Goal: Task Accomplishment & Management: Use online tool/utility

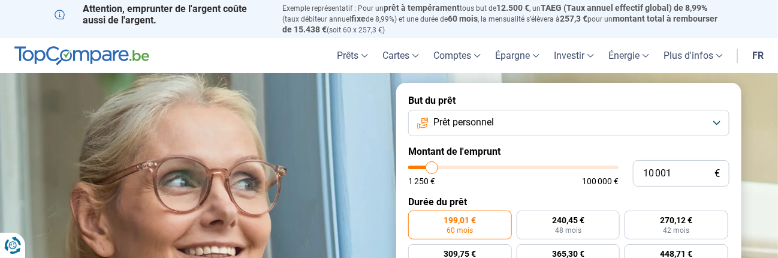
type input "10 250"
type input "10250"
type input "10 500"
type input "10500"
type input "11 250"
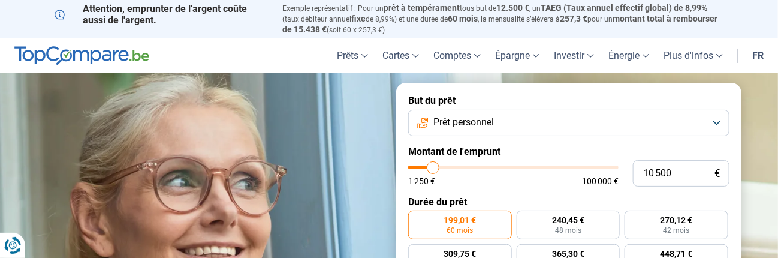
type input "11250"
type input "11 500"
type input "11500"
type input "11 750"
type input "11750"
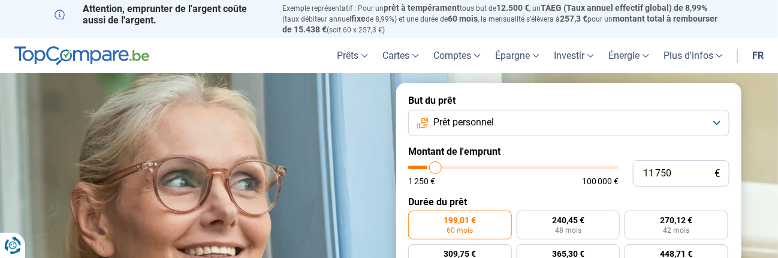
type input "12 500"
type input "12500"
type input "13 250"
type input "13250"
type input "14 000"
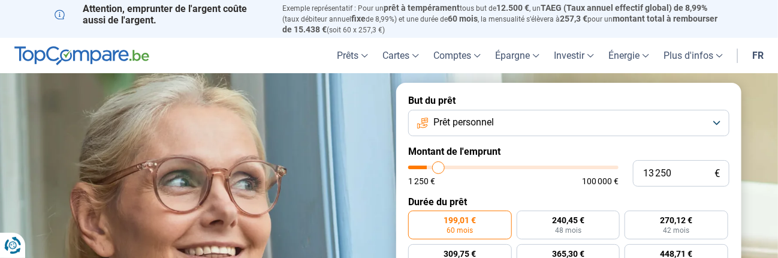
type input "14000"
type input "15 250"
type input "15250"
type input "16 000"
type input "16000"
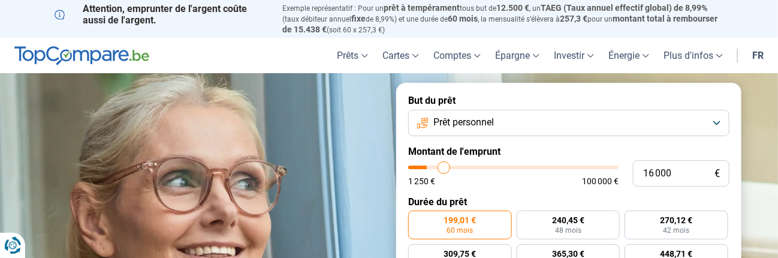
type input "17 000"
type input "17000"
type input "17 500"
type input "17500"
type input "18 000"
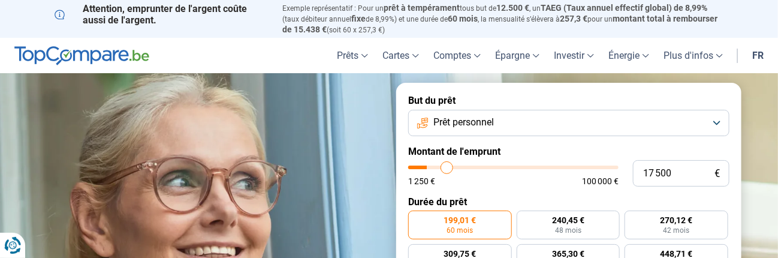
type input "18000"
type input "18 500"
type input "18500"
type input "19 250"
type input "19250"
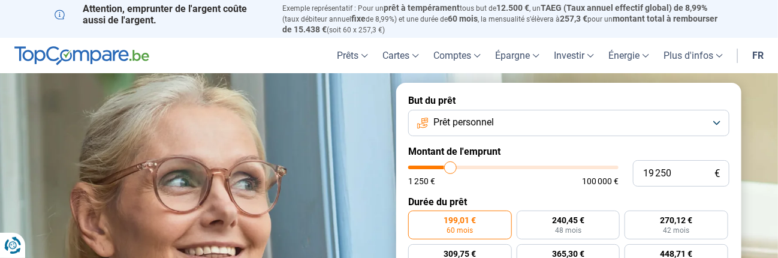
type input "19 500"
type input "19500"
type input "20 000"
type input "20000"
type input "21 000"
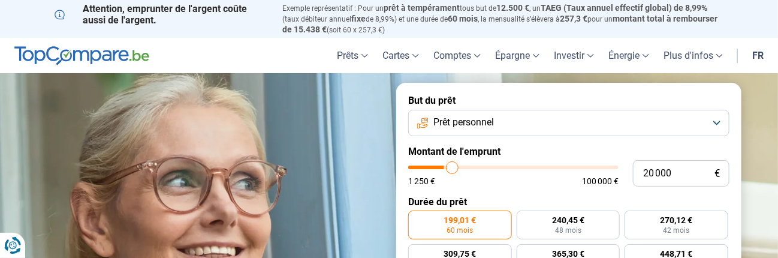
type input "21000"
type input "21 500"
type input "21500"
type input "22 250"
type input "22250"
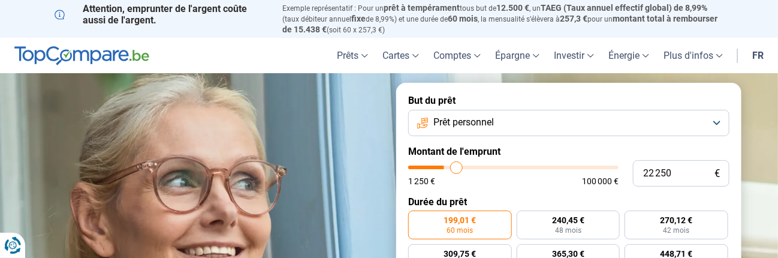
type input "22 750"
type input "22750"
type input "23 250"
type input "23250"
type input "23 750"
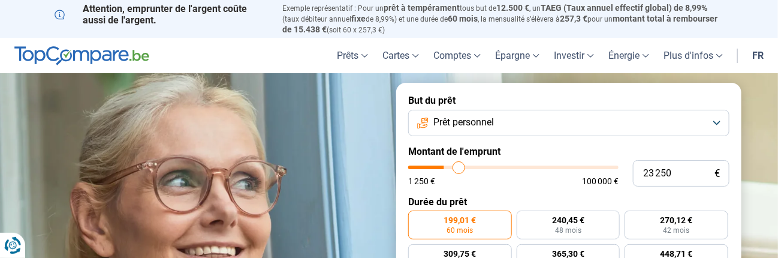
type input "23750"
type input "24 000"
type input "24000"
type input "24 250"
type input "24250"
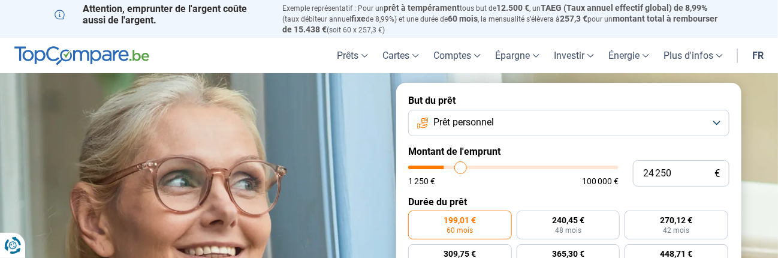
type input "24 500"
type input "24500"
type input "24 750"
type input "24750"
type input "25 000"
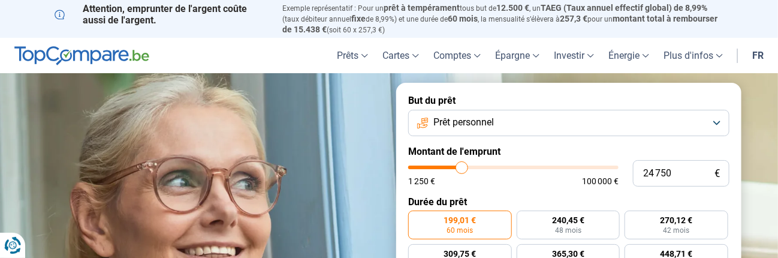
type input "25000"
type input "25 250"
type input "25250"
type input "25 750"
type input "25750"
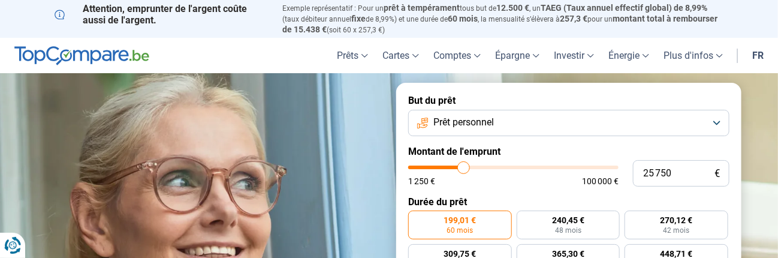
type input "26 250"
type input "26250"
type input "26 500"
type input "26500"
type input "27 000"
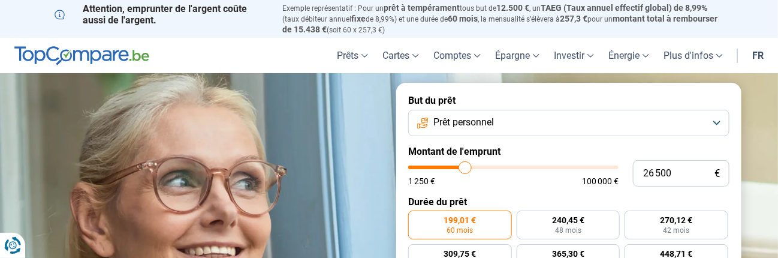
type input "27000"
type input "27 250"
type input "27250"
type input "28 000"
type input "28000"
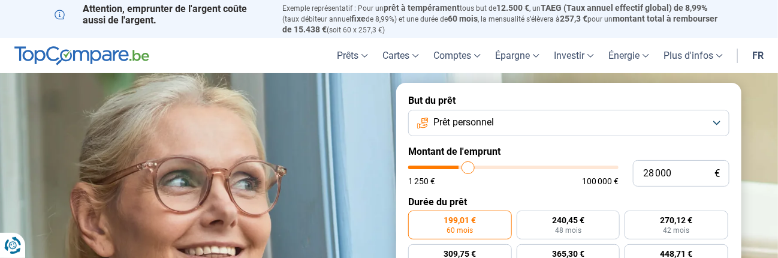
type input "29 000"
type input "29000"
type input "29 250"
type input "29250"
type input "30 000"
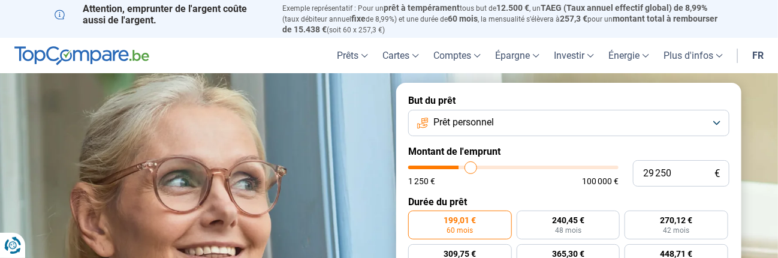
type input "30000"
type input "30 250"
type input "30250"
type input "31 000"
type input "31000"
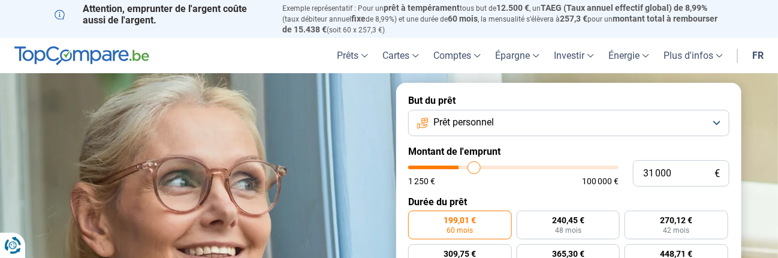
type input "31 250"
type input "31250"
type input "31 750"
type input "31750"
type input "32 000"
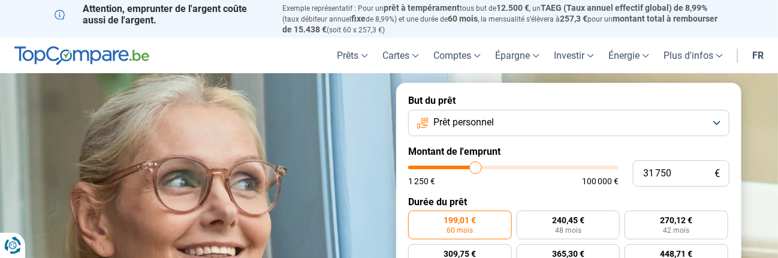
type input "32000"
type input "32 250"
type input "32250"
type input "32 500"
type input "32500"
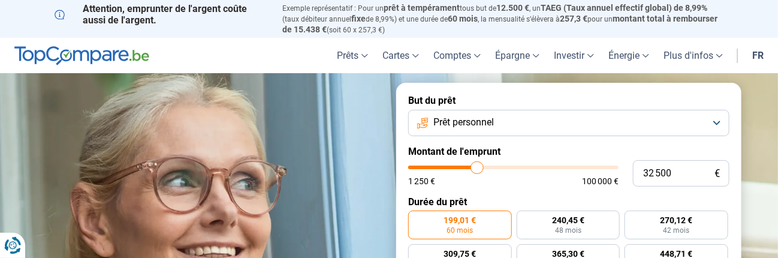
type input "33 500"
type input "33500"
type input "34 000"
type input "34000"
type input "34 250"
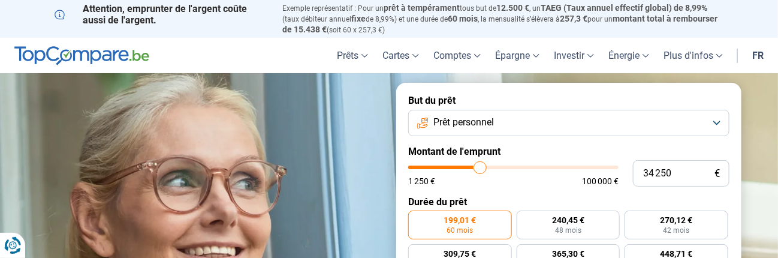
type input "34250"
type input "34 750"
type input "34750"
type input "35 500"
type input "35500"
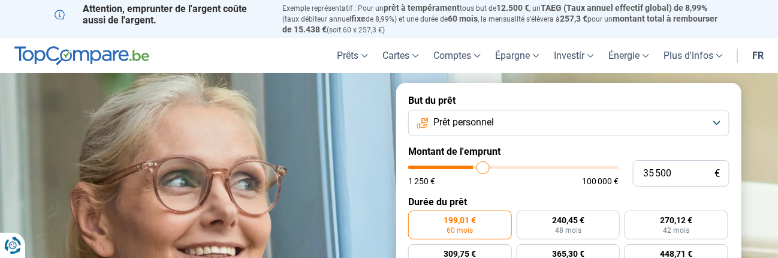
type input "35 750"
type input "35750"
type input "36 250"
type input "36250"
type input "36 500"
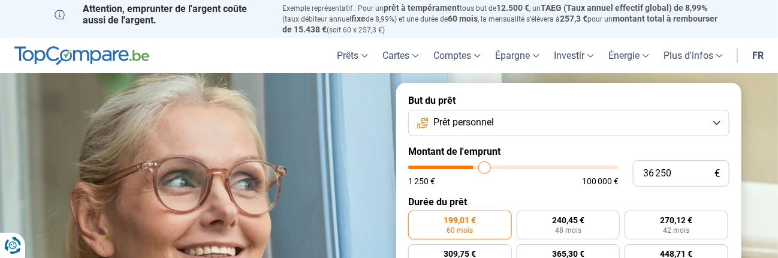
type input "36500"
type input "37 250"
type input "37250"
type input "37 500"
type input "37500"
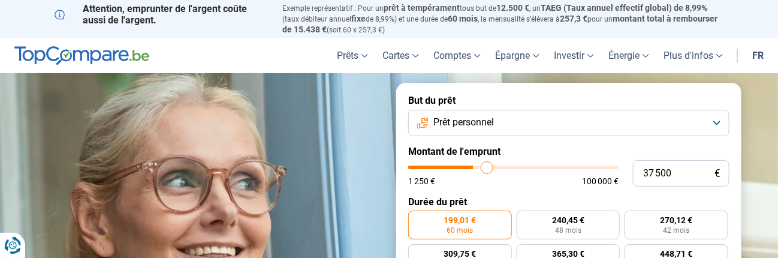
type input "37 750"
type input "37750"
type input "38 500"
type input "38500"
type input "39 000"
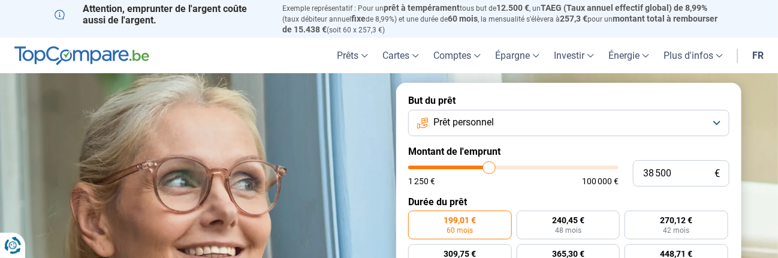
type input "39000"
type input "39 250"
type input "39250"
type input "39 750"
type input "39750"
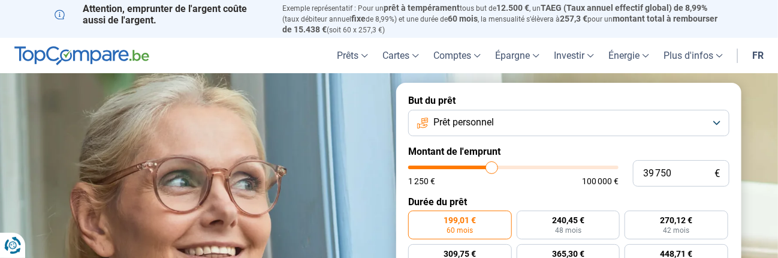
type input "40 250"
type input "40250"
type input "40 500"
type input "40500"
type input "41 000"
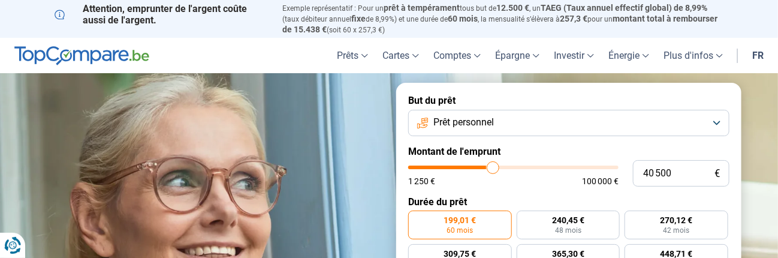
type input "41000"
type input "41 250"
type input "41250"
type input "41 500"
type input "41500"
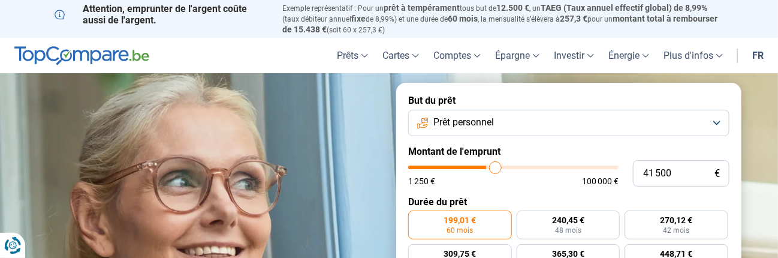
type input "41 750"
type input "41750"
type input "42 000"
type input "42000"
type input "42 500"
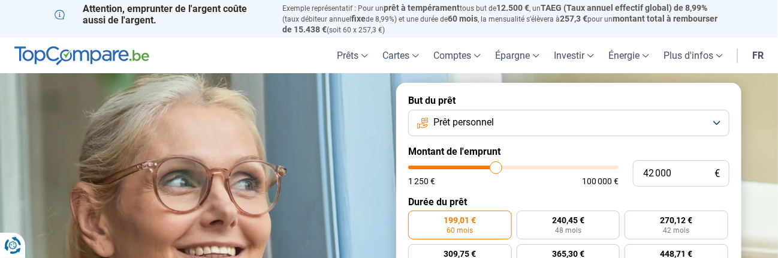
type input "42500"
type input "42 750"
type input "42750"
type input "43 250"
type input "43250"
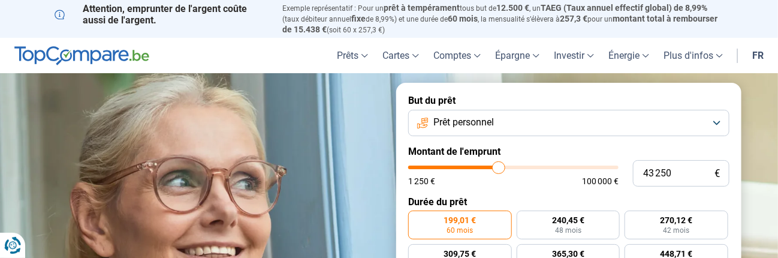
type input "43 500"
type input "43500"
type input "44 000"
type input "44000"
type input "44 750"
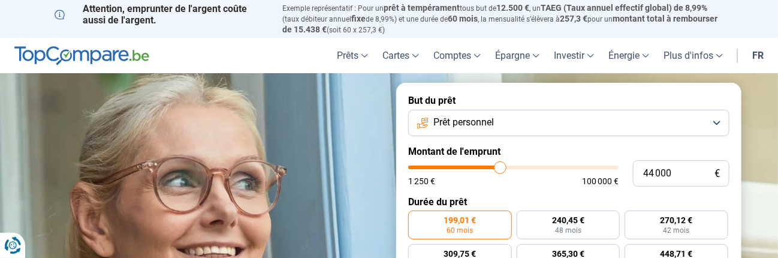
type input "44750"
type input "45 000"
type input "45000"
type input "45 500"
type input "45500"
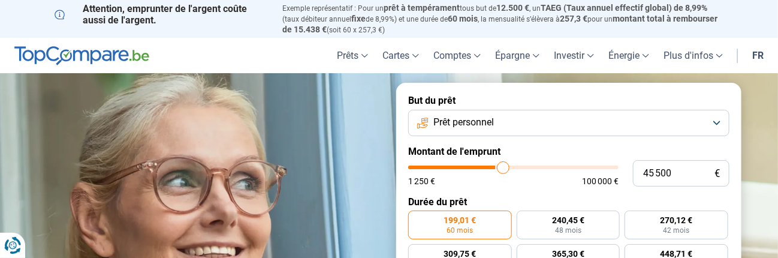
type input "45 750"
type input "45750"
type input "46 250"
type input "46250"
type input "46 500"
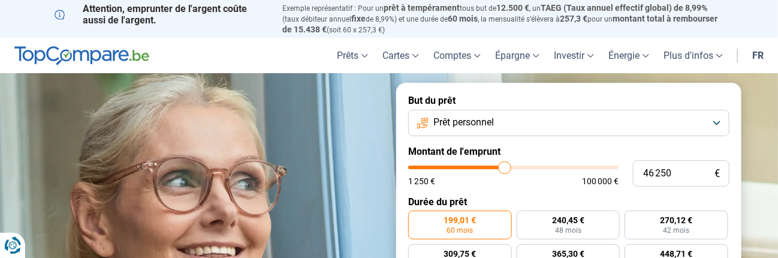
type input "46500"
type input "47 000"
type input "47000"
type input "47 750"
type input "47750"
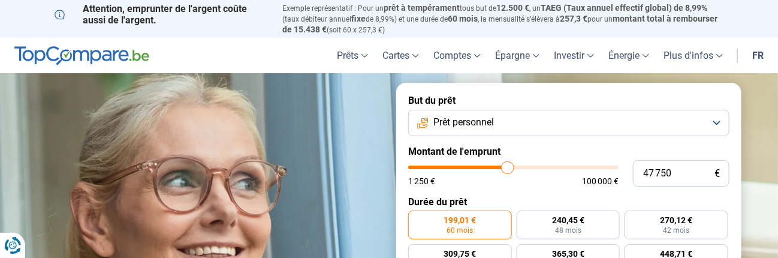
type input "48 500"
type input "48500"
type input "49 000"
type input "49000"
type input "49 500"
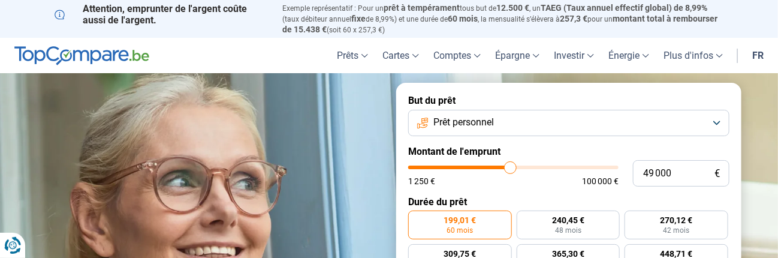
type input "49500"
type input "50 000"
type input "50000"
type input "50 250"
type input "50250"
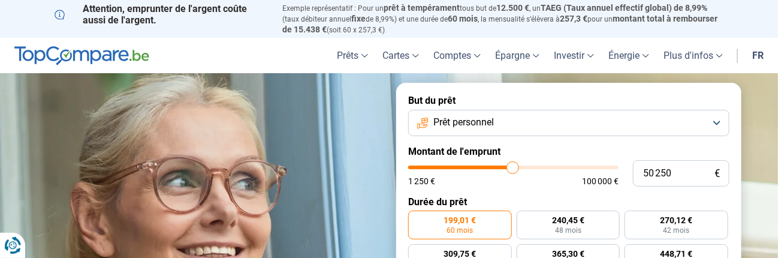
type input "50 000"
type input "50000"
type input "49 750"
type input "49750"
type input "49 500"
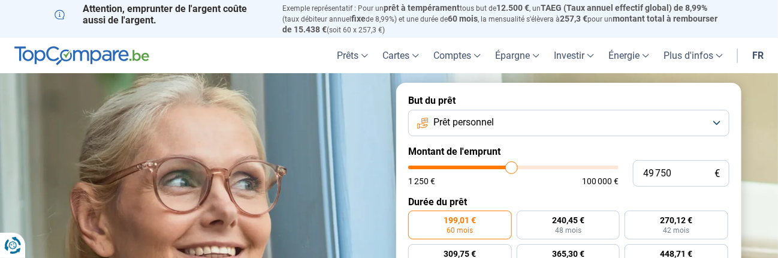
type input "49500"
type input "49 000"
type input "49000"
type input "48 750"
type input "48750"
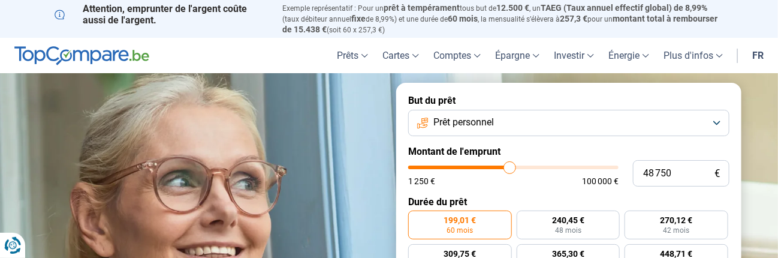
type input "48 500"
type input "48500"
type input "48 750"
type input "48750"
type input "49 000"
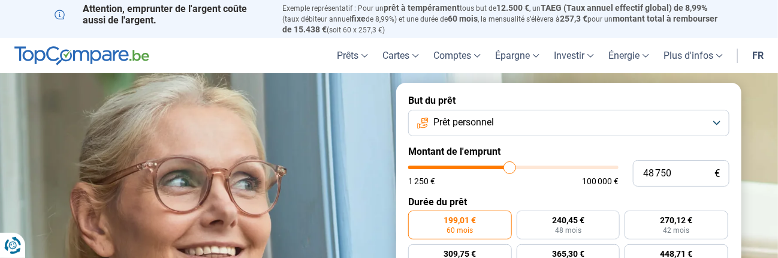
type input "49000"
type input "49 250"
type input "49250"
type input "50 000"
type input "50000"
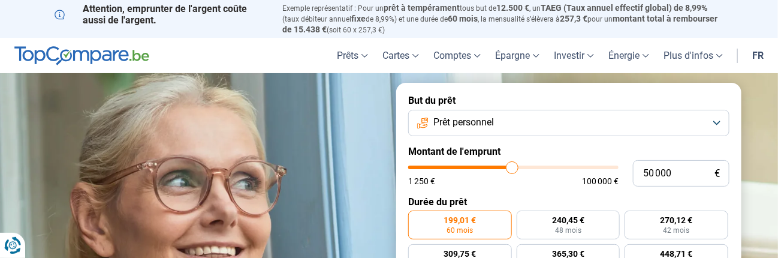
type input "50 500"
type input "50500"
type input "50 750"
type input "50750"
type input "51 000"
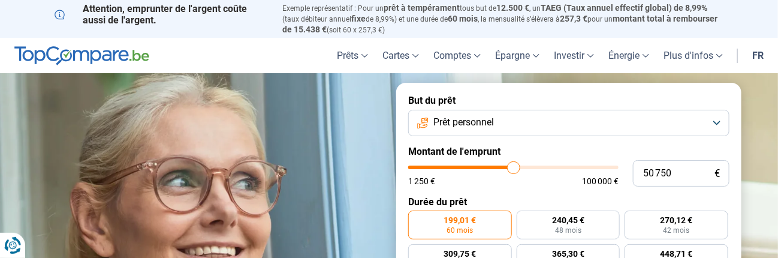
type input "51000"
type input "51 250"
type input "51250"
type input "51 500"
type input "51500"
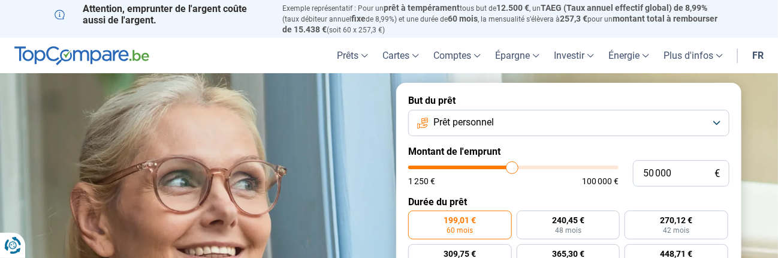
drag, startPoint x: 432, startPoint y: 167, endPoint x: 512, endPoint y: 170, distance: 79.7
click at [512, 169] on input "range" at bounding box center [513, 167] width 210 height 4
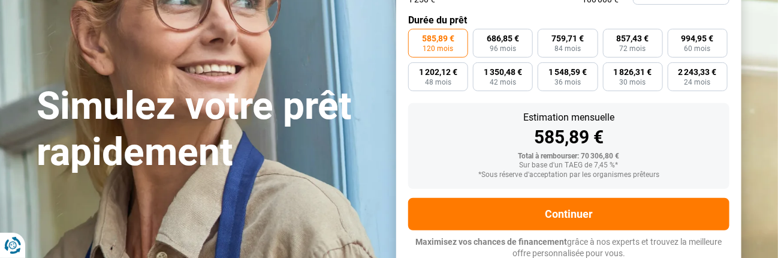
scroll to position [183, 0]
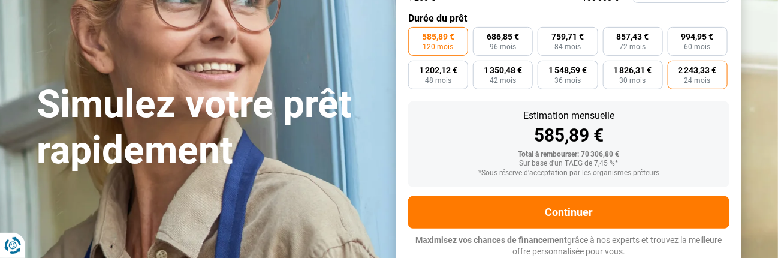
click at [698, 81] on span "24 mois" at bounding box center [697, 80] width 26 height 7
click at [675, 68] on input "2 243,33 € 24 mois" at bounding box center [671, 65] width 8 height 8
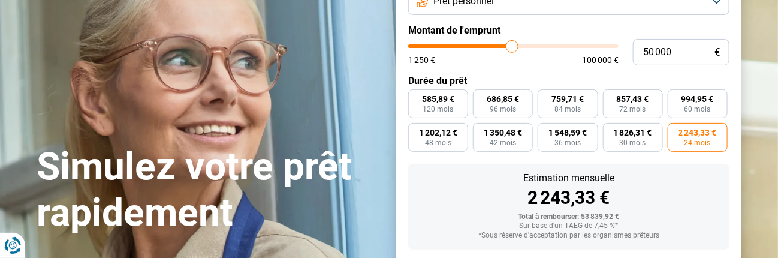
scroll to position [64, 0]
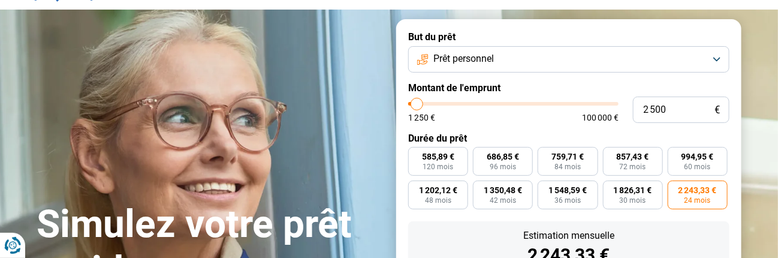
drag, startPoint x: 509, startPoint y: 101, endPoint x: 417, endPoint y: 107, distance: 92.5
click at [417, 105] on input "range" at bounding box center [513, 104] width 210 height 4
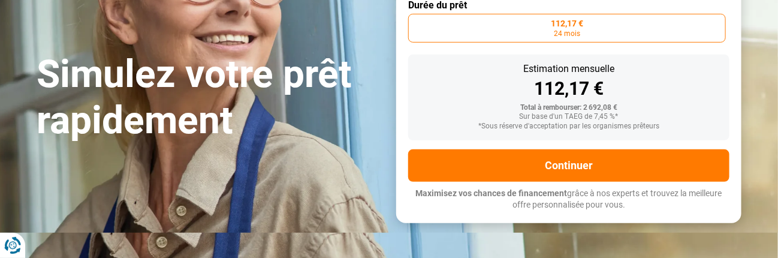
scroll to position [89, 0]
